Goal: Task Accomplishment & Management: Manage account settings

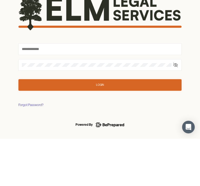
scroll to position [47, 0]
click at [132, 91] on input "text" at bounding box center [99, 97] width 163 height 12
click at [124, 91] on input "text" at bounding box center [99, 97] width 163 height 12
click at [123, 91] on input "text" at bounding box center [99, 97] width 163 height 12
click at [46, 91] on input "text" at bounding box center [99, 97] width 163 height 12
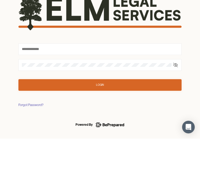
click at [46, 91] on input "text" at bounding box center [99, 97] width 163 height 12
click at [125, 91] on input "text" at bounding box center [99, 97] width 163 height 12
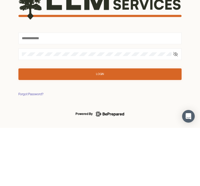
click at [33, 150] on div "Forgot Password?" at bounding box center [30, 152] width 25 height 5
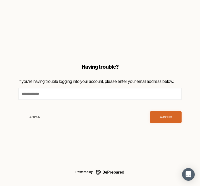
click at [48, 117] on button "Go Back" at bounding box center [34, 117] width 32 height 12
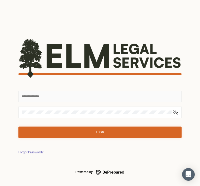
click at [64, 92] on input "text" at bounding box center [99, 97] width 163 height 12
type input "********"
click at [114, 128] on button "Login" at bounding box center [99, 132] width 163 height 12
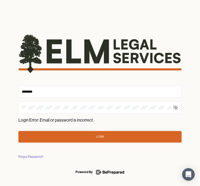
click at [30, 155] on div "Forgot Password?" at bounding box center [30, 156] width 25 height 5
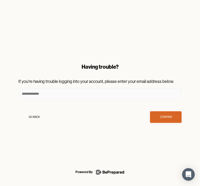
click at [74, 99] on input at bounding box center [99, 94] width 163 height 12
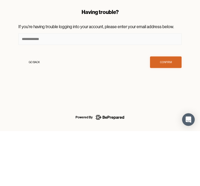
type input "**********"
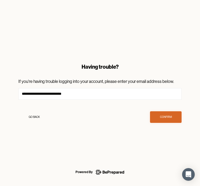
click at [170, 114] on button "Confirm" at bounding box center [166, 117] width 32 height 12
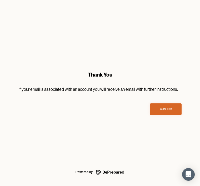
click at [168, 106] on button "Confirm" at bounding box center [166, 109] width 32 height 12
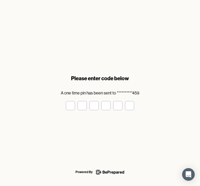
click at [70, 102] on input "tel" at bounding box center [70, 105] width 9 height 9
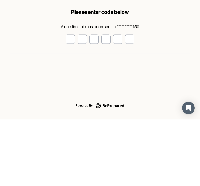
type input "*"
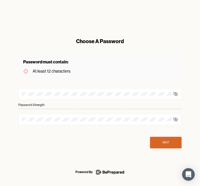
click at [51, 90] on div at bounding box center [99, 94] width 163 height 12
click at [47, 89] on div at bounding box center [99, 94] width 163 height 12
click at [48, 90] on div at bounding box center [99, 94] width 163 height 12
click at [52, 90] on div at bounding box center [99, 94] width 163 height 12
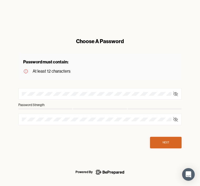
click at [48, 90] on div at bounding box center [99, 94] width 163 height 12
click at [45, 89] on div at bounding box center [99, 94] width 163 height 12
click at [48, 89] on div at bounding box center [99, 94] width 163 height 12
click at [140, 89] on div at bounding box center [99, 94] width 163 height 12
click at [77, 88] on div at bounding box center [99, 94] width 163 height 12
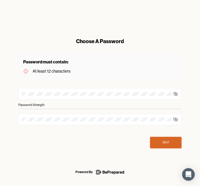
click at [50, 89] on div at bounding box center [99, 94] width 163 height 12
click at [46, 89] on div at bounding box center [99, 94] width 163 height 12
click at [53, 68] on div "At least 12 characters" at bounding box center [52, 71] width 38 height 7
click at [52, 69] on div "At least 12 characters" at bounding box center [52, 71] width 38 height 7
click at [102, 40] on div "Choose A Password" at bounding box center [99, 41] width 163 height 7
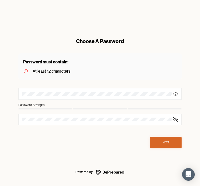
click at [57, 69] on div "At least 12 characters" at bounding box center [52, 71] width 38 height 7
click at [180, 175] on link "Powered By" at bounding box center [100, 172] width 200 height 7
click at [49, 90] on div at bounding box center [99, 94] width 163 height 12
click at [42, 89] on div at bounding box center [99, 94] width 163 height 12
click at [40, 90] on div at bounding box center [99, 94] width 163 height 12
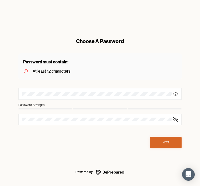
click at [127, 90] on div at bounding box center [99, 94] width 163 height 12
click at [131, 89] on div at bounding box center [99, 94] width 163 height 12
click at [103, 39] on div "Choose A Password" at bounding box center [99, 41] width 163 height 7
click at [55, 78] on div "Password must contain: At least 12 characters" at bounding box center [99, 66] width 163 height 26
click at [178, 89] on div at bounding box center [99, 94] width 163 height 12
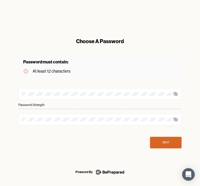
click at [174, 95] on icon at bounding box center [175, 93] width 5 height 5
click at [60, 88] on form "Choose A Password Password must contain: At least 12 characters Password Streng…" at bounding box center [99, 93] width 163 height 111
click at [58, 90] on div at bounding box center [99, 94] width 163 height 12
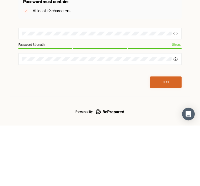
click at [48, 114] on div at bounding box center [99, 120] width 163 height 12
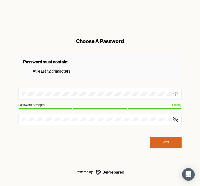
click at [35, 115] on div at bounding box center [99, 120] width 163 height 12
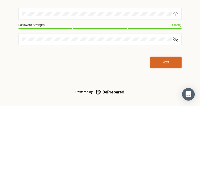
click at [30, 114] on div at bounding box center [99, 120] width 163 height 12
click at [43, 114] on div at bounding box center [99, 120] width 163 height 12
click at [35, 114] on div at bounding box center [99, 120] width 163 height 12
click at [180, 114] on div at bounding box center [99, 120] width 163 height 12
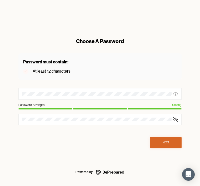
click at [58, 116] on div at bounding box center [99, 120] width 163 height 12
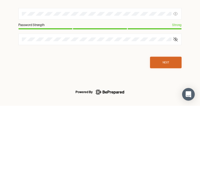
click at [42, 114] on div at bounding box center [99, 120] width 163 height 12
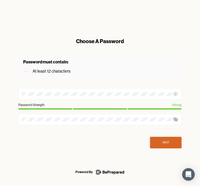
click at [186, 124] on div "Choose A Password Password must contain: At least 12 characters Password Streng…" at bounding box center [100, 93] width 180 height 128
click at [175, 119] on icon at bounding box center [175, 119] width 4 height 3
click at [177, 118] on icon at bounding box center [175, 119] width 5 height 5
click at [177, 119] on icon at bounding box center [175, 119] width 5 height 5
click at [177, 117] on icon at bounding box center [175, 119] width 5 height 5
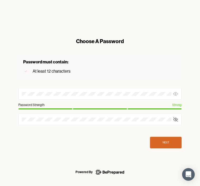
click at [54, 116] on div at bounding box center [99, 120] width 163 height 12
click at [35, 115] on div at bounding box center [99, 120] width 163 height 12
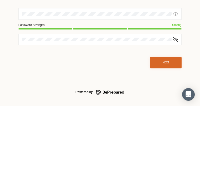
click at [170, 137] on button "Next" at bounding box center [166, 143] width 32 height 12
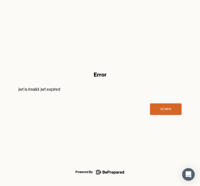
click at [168, 104] on button "Go Back" at bounding box center [166, 109] width 32 height 12
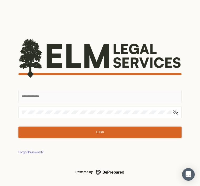
click at [62, 94] on input "text" at bounding box center [99, 97] width 163 height 12
type input "********"
click at [100, 132] on button "Login" at bounding box center [99, 132] width 163 height 12
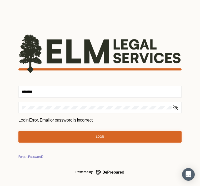
click at [104, 134] on button "Login" at bounding box center [99, 137] width 163 height 12
click at [103, 134] on button "Login" at bounding box center [99, 137] width 163 height 12
click at [177, 106] on icon at bounding box center [175, 107] width 5 height 5
click at [84, 92] on input "********" at bounding box center [99, 92] width 163 height 12
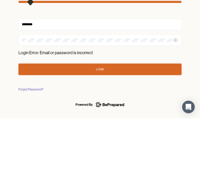
click at [105, 131] on button "Login" at bounding box center [99, 137] width 163 height 12
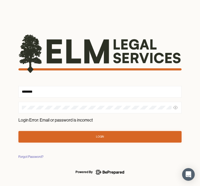
click at [189, 171] on div "Open Intercom Messenger" at bounding box center [188, 174] width 13 height 13
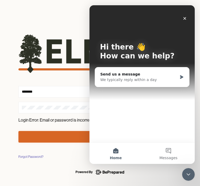
click at [186, 14] on div "Close" at bounding box center [184, 18] width 9 height 9
